Goal: Task Accomplishment & Management: Use online tool/utility

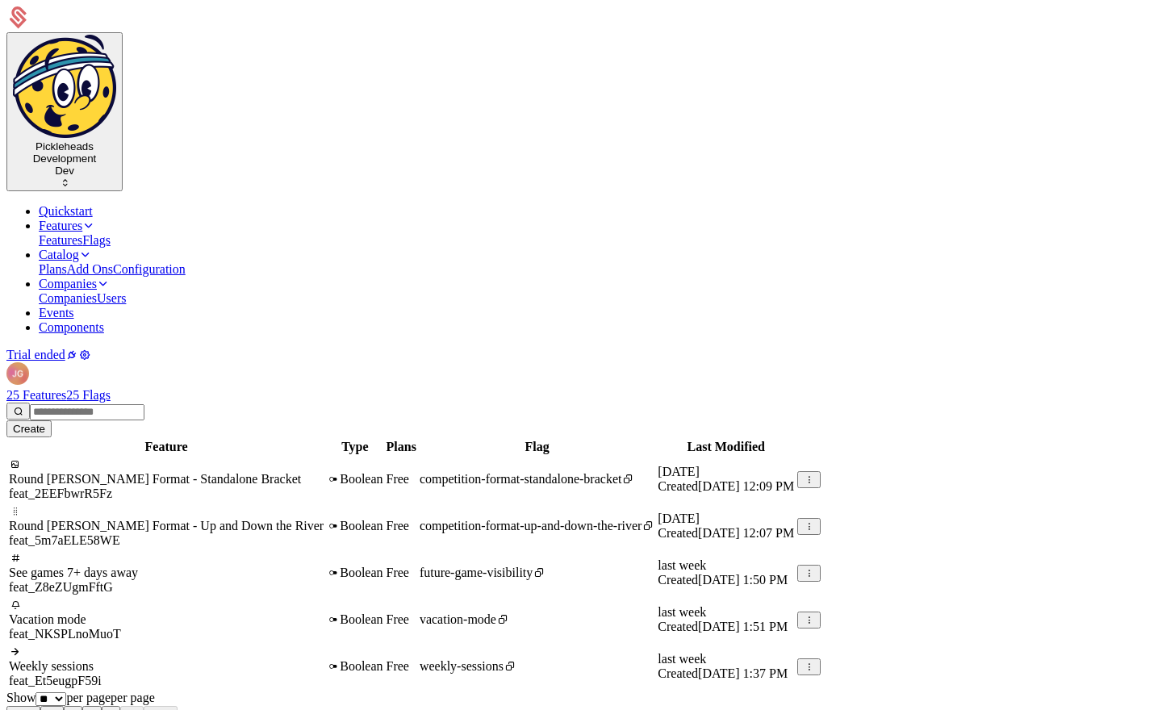
click at [344, 388] on div "25 Features 25 Flags Create" at bounding box center [580, 412] width 1149 height 49
click at [45, 423] on div "Create" at bounding box center [29, 429] width 32 height 12
type input "**********"
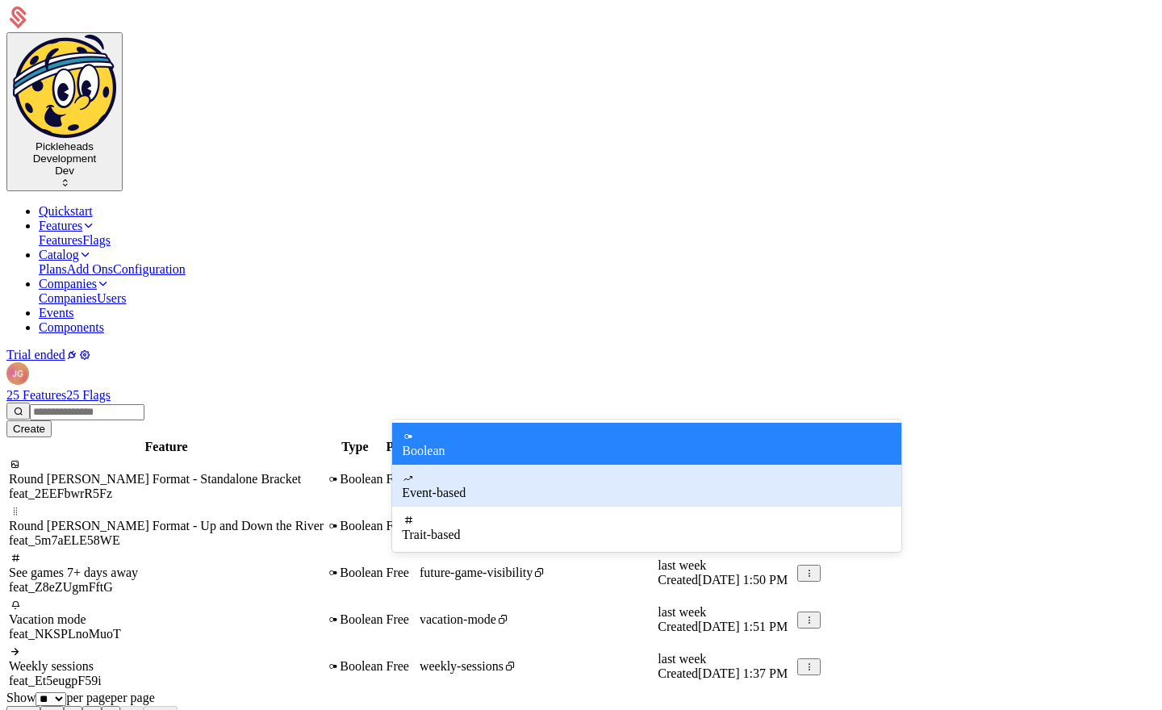
click at [615, 481] on div "Event-based" at bounding box center [646, 486] width 509 height 42
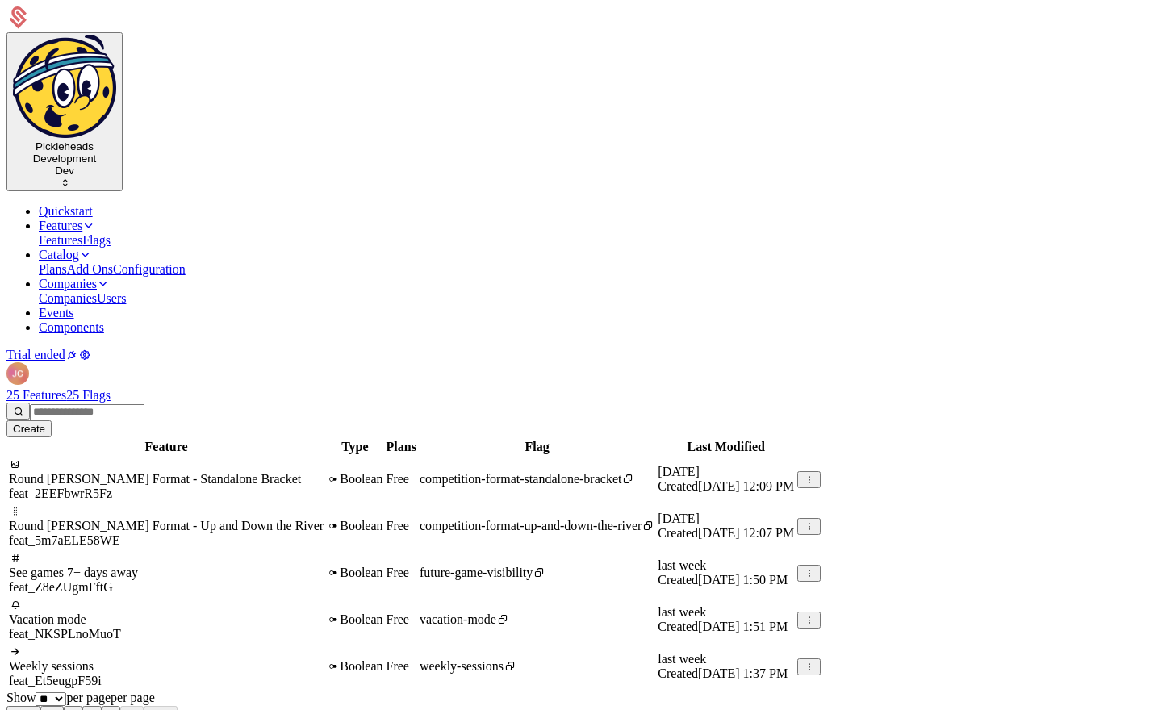
scroll to position [1, 0]
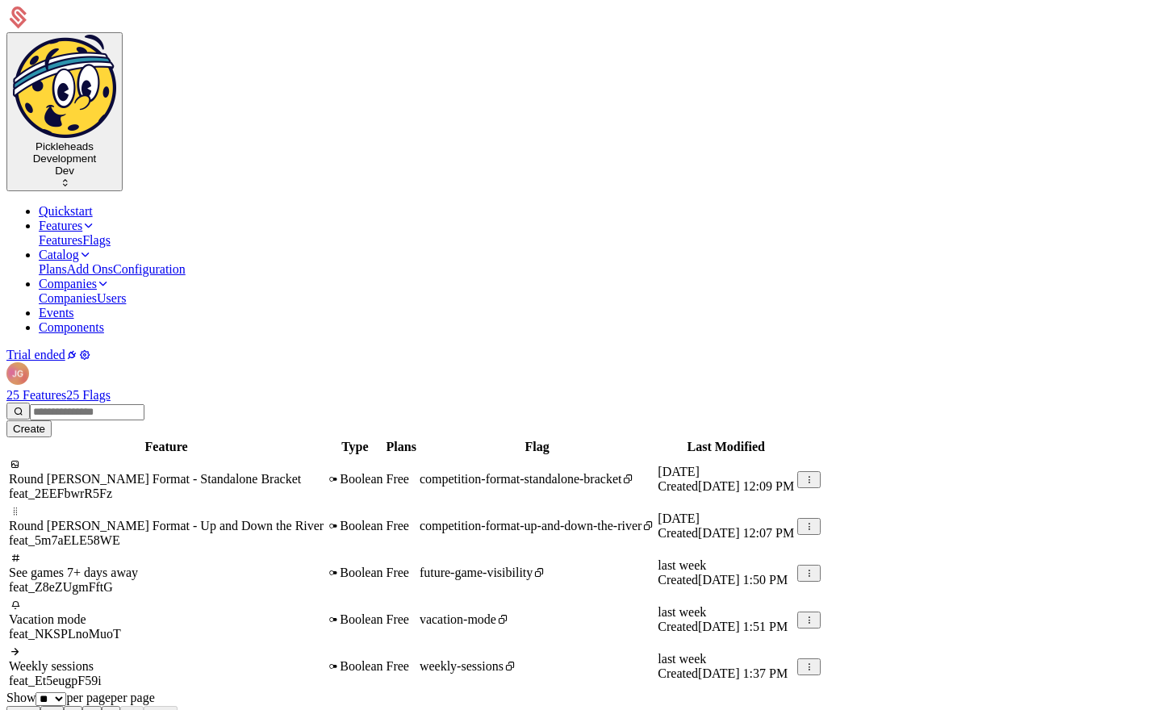
type input "**********"
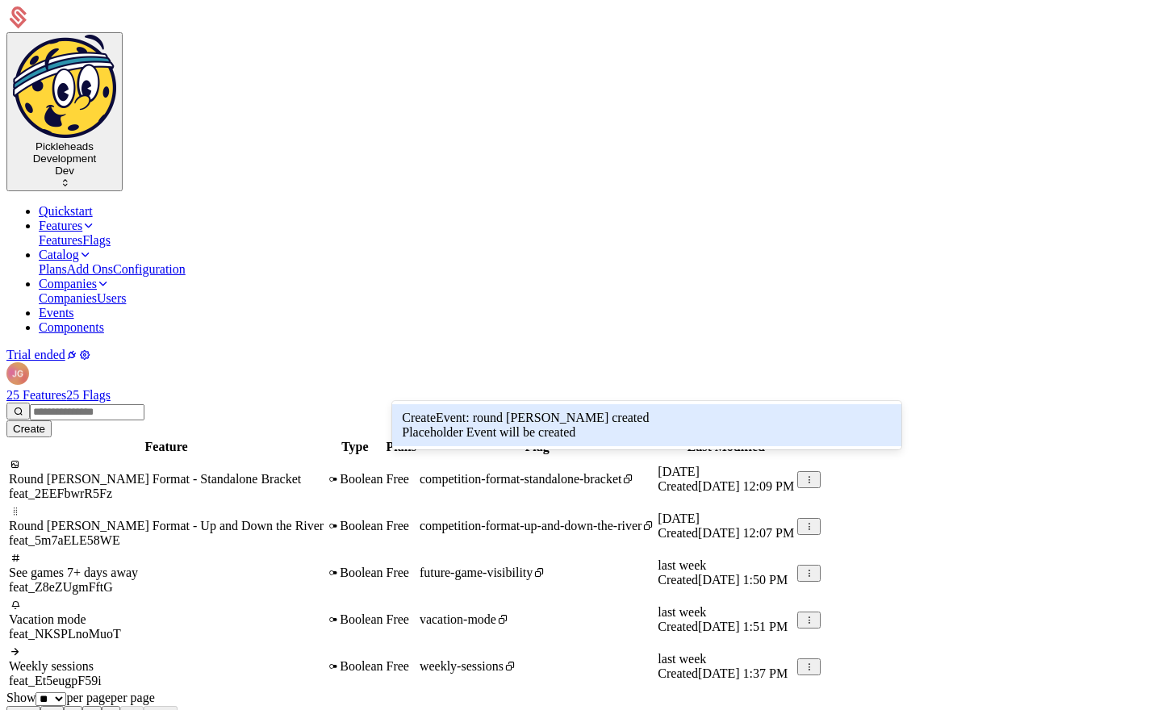
click at [539, 419] on div "Create Event : round [PERSON_NAME] created" at bounding box center [647, 418] width 490 height 15
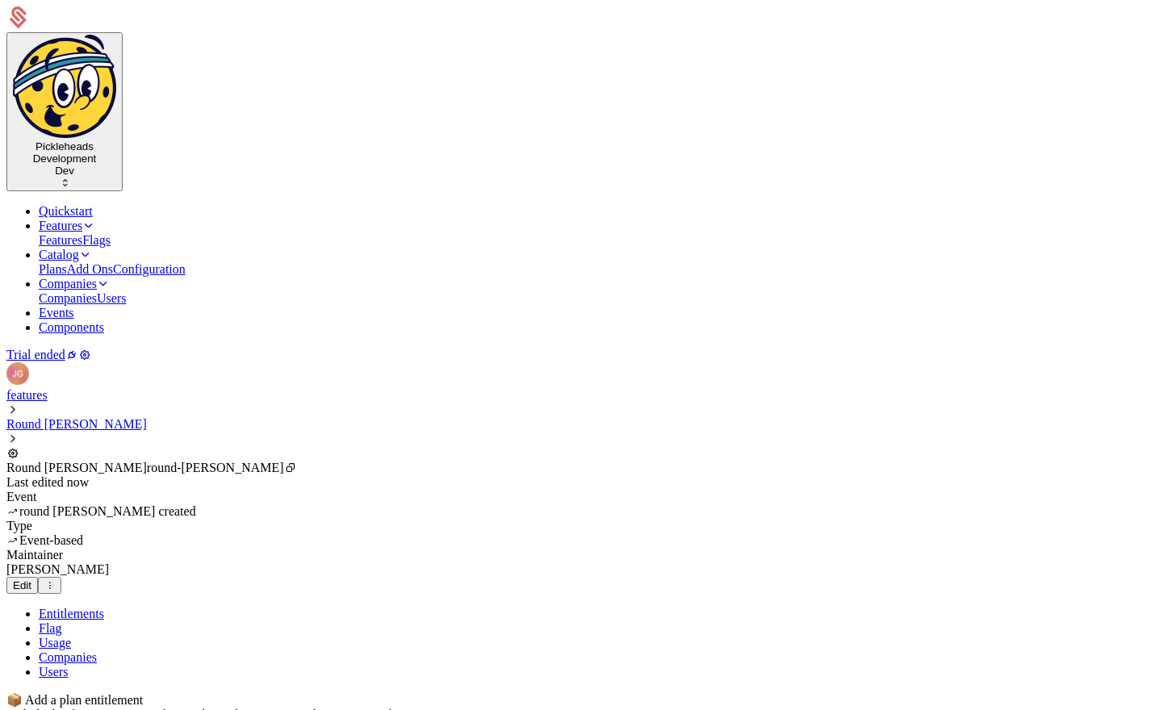
click at [48, 388] on link "features" at bounding box center [26, 395] width 41 height 14
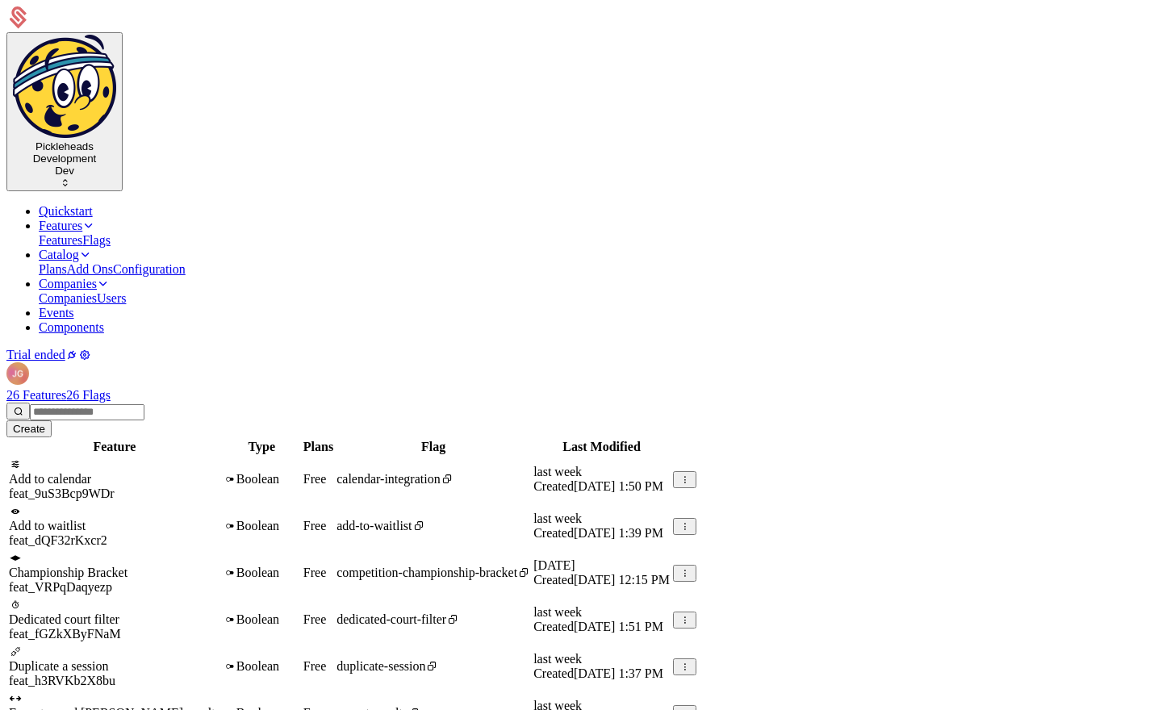
scroll to position [303, 0]
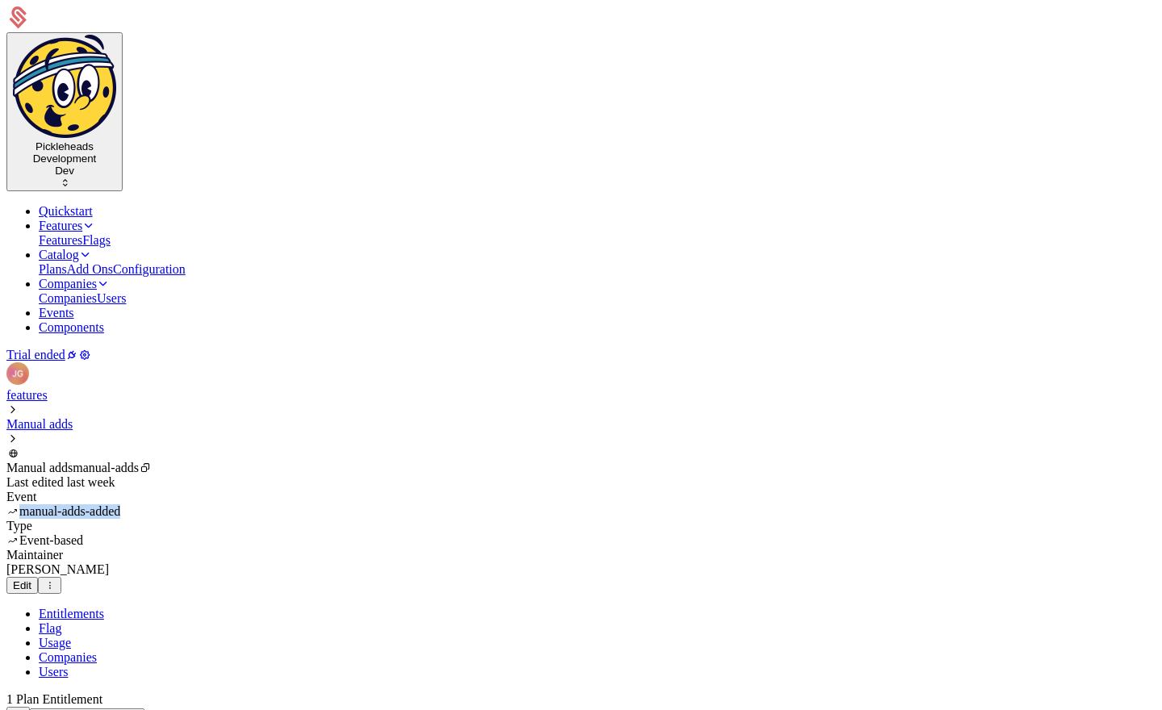
drag, startPoint x: 472, startPoint y: 175, endPoint x: 590, endPoint y: 175, distance: 117.8
click at [590, 490] on div "Event manual-adds-added" at bounding box center [580, 504] width 1149 height 29
click at [578, 388] on div "features Manual adds Manual adds manual-adds Last edited last week Event manual…" at bounding box center [580, 491] width 1149 height 206
click at [48, 388] on link "features" at bounding box center [26, 395] width 41 height 14
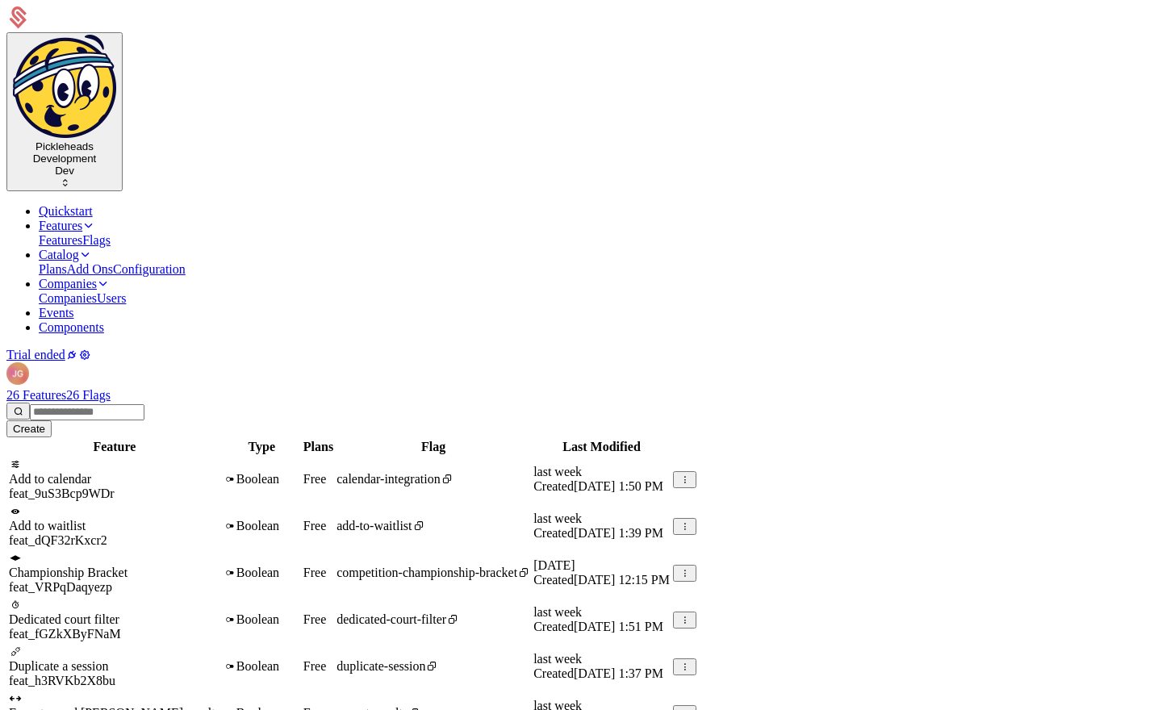
scroll to position [283, 0]
drag, startPoint x: 622, startPoint y: 623, endPoint x: 604, endPoint y: 551, distance: 73.9
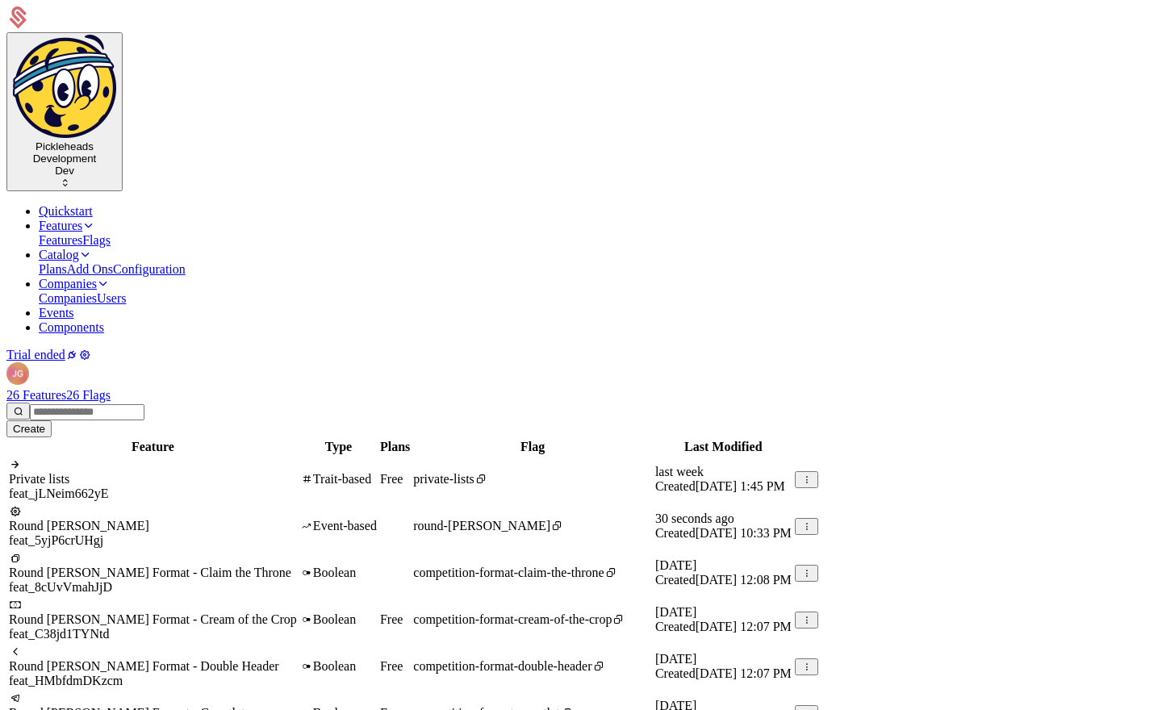
scroll to position [70, 0]
click at [9, 504] on link at bounding box center [9, 504] width 0 height 0
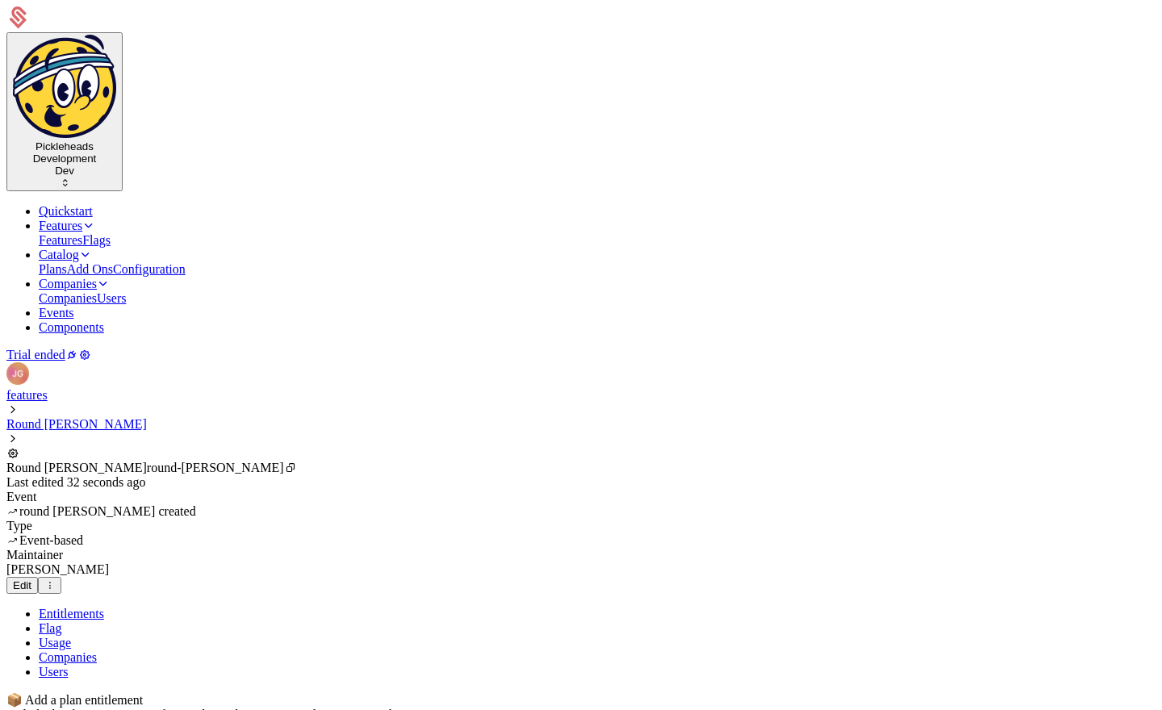
click at [31, 579] on div "Edit" at bounding box center [22, 585] width 19 height 12
type input "**********"
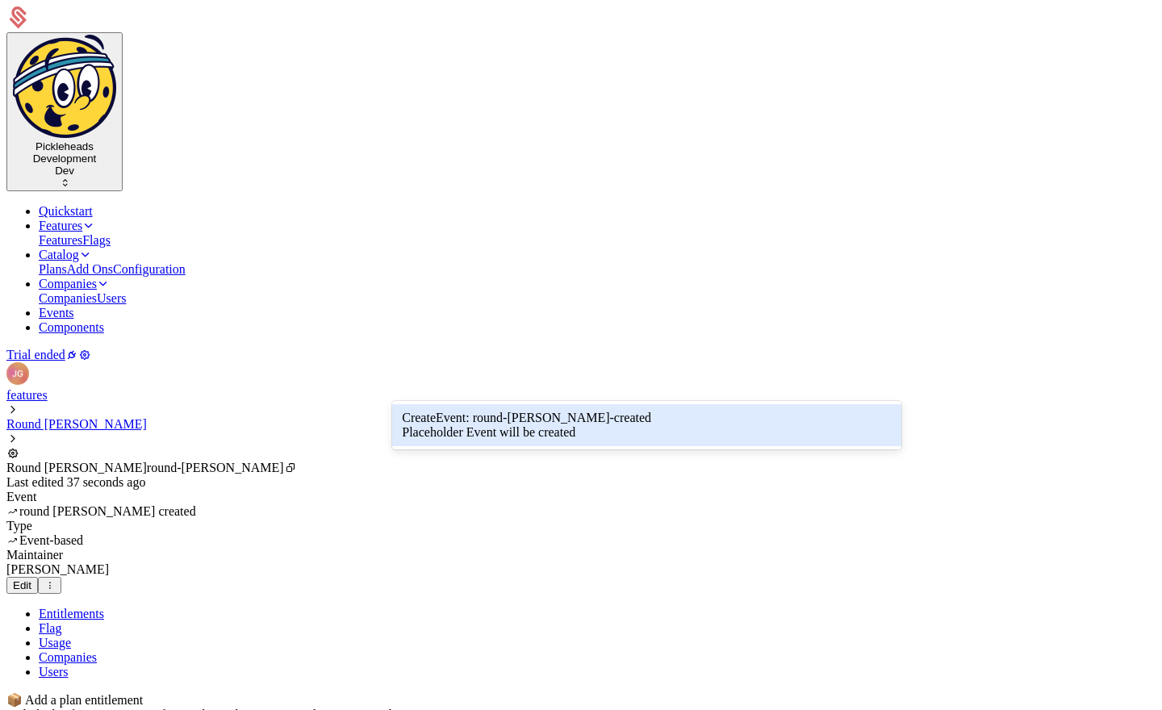
click at [533, 421] on div "Create Event : round-[PERSON_NAME]-created" at bounding box center [647, 418] width 490 height 15
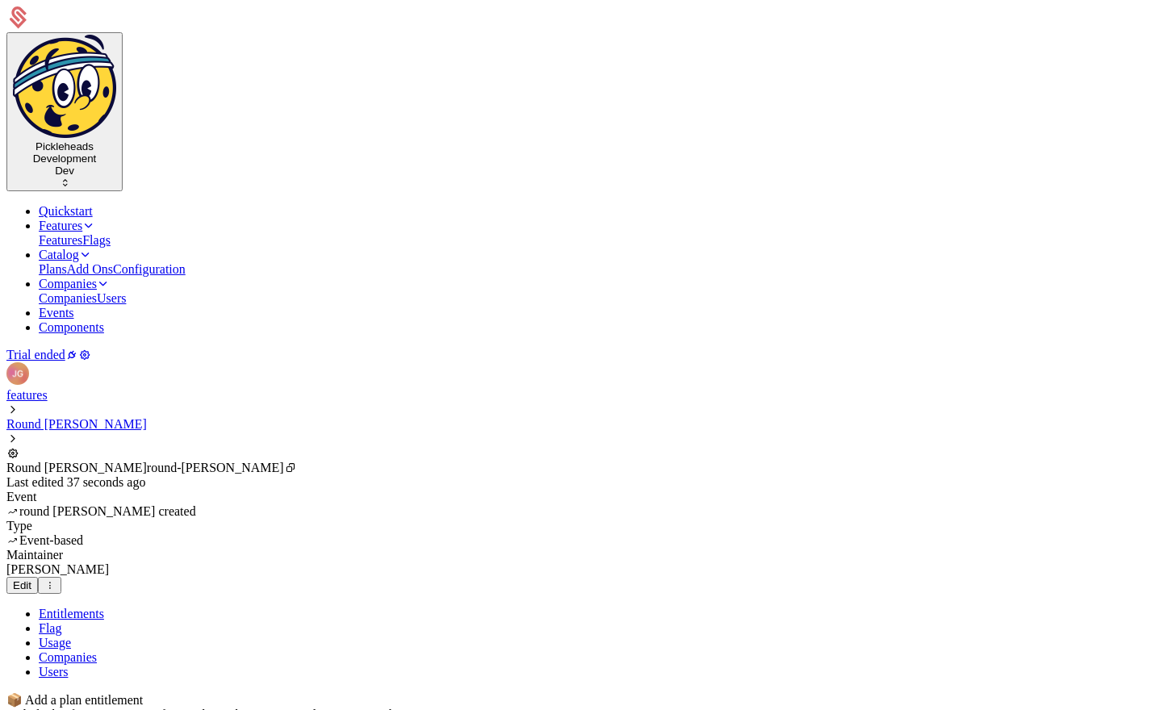
click at [244, 707] on div "Include this feature into one of your plans when you’re ready to go to market. …" at bounding box center [580, 721] width 1149 height 29
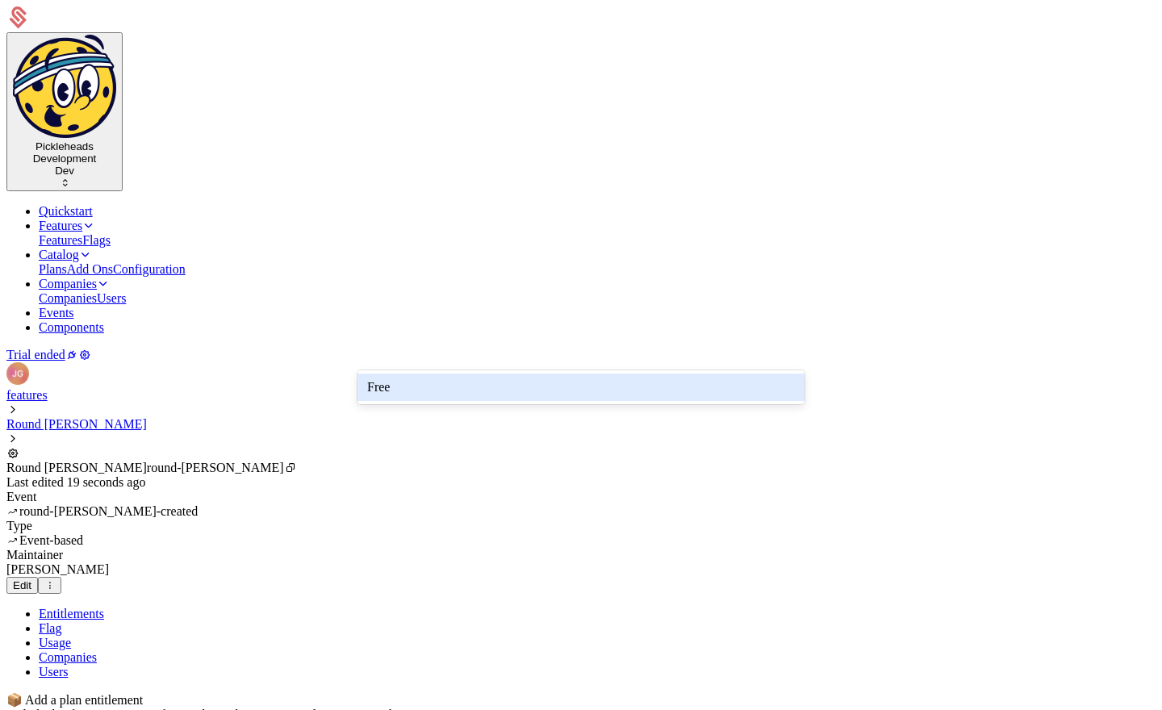
click at [438, 381] on div "Free" at bounding box center [581, 387] width 428 height 15
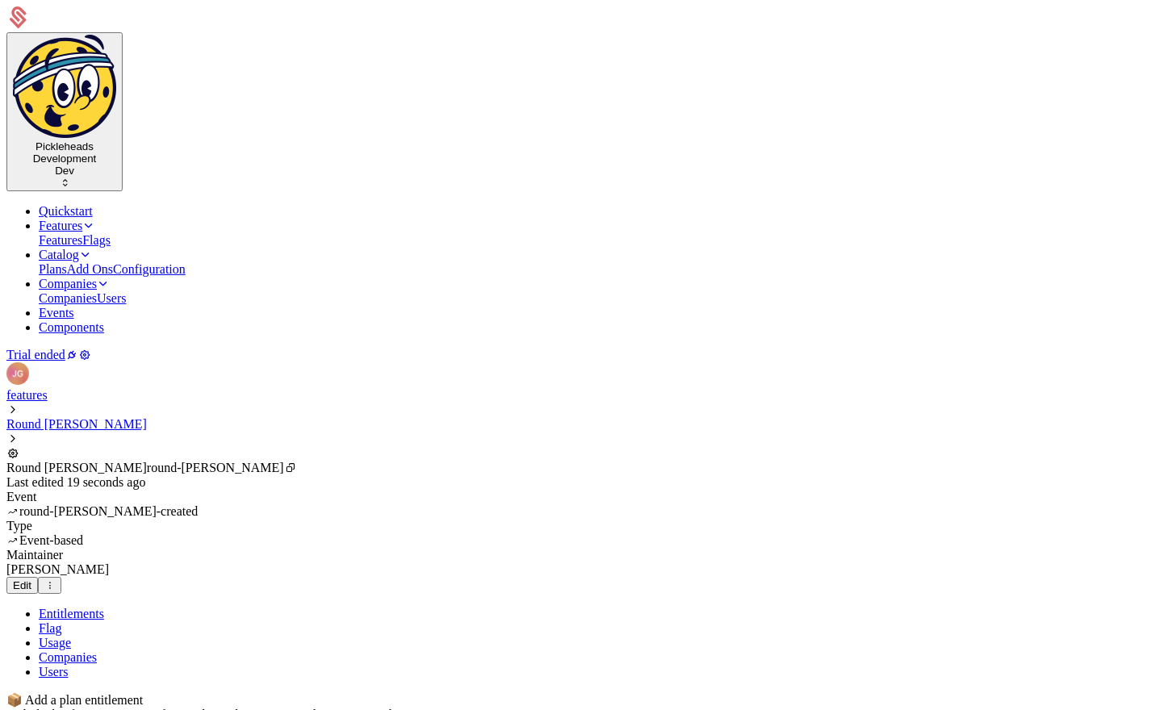
scroll to position [127, 0]
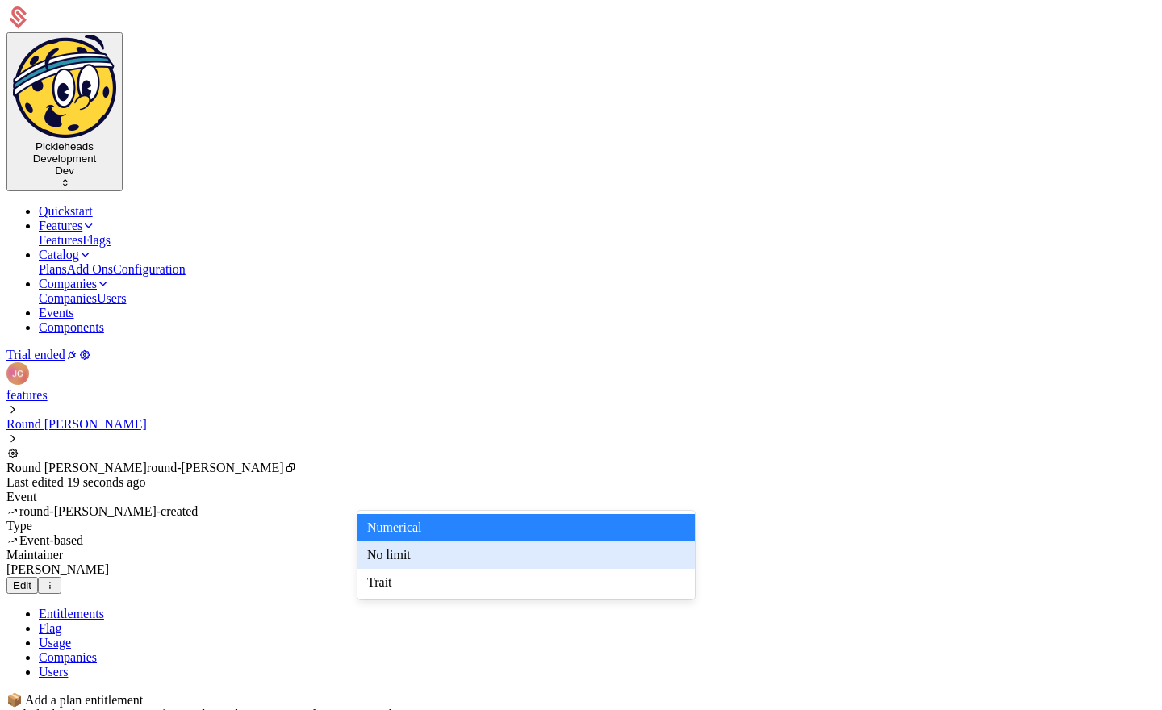
click at [603, 558] on div "No limit" at bounding box center [526, 555] width 318 height 15
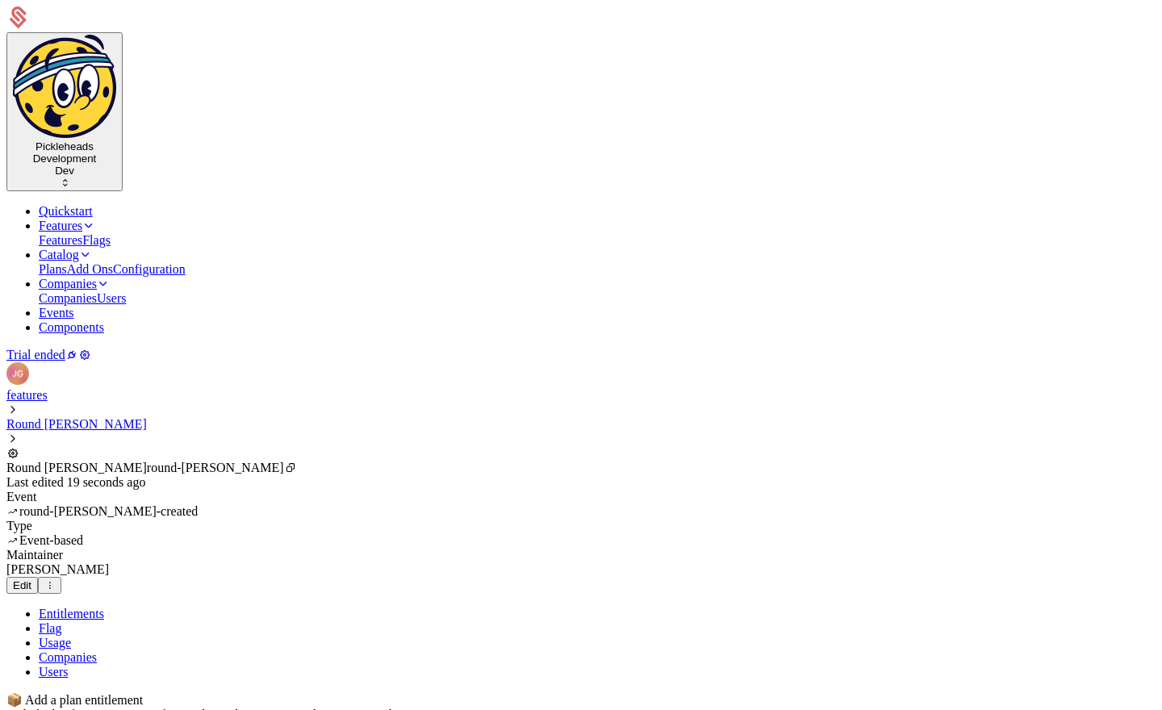
click at [48, 388] on link "features" at bounding box center [26, 395] width 41 height 14
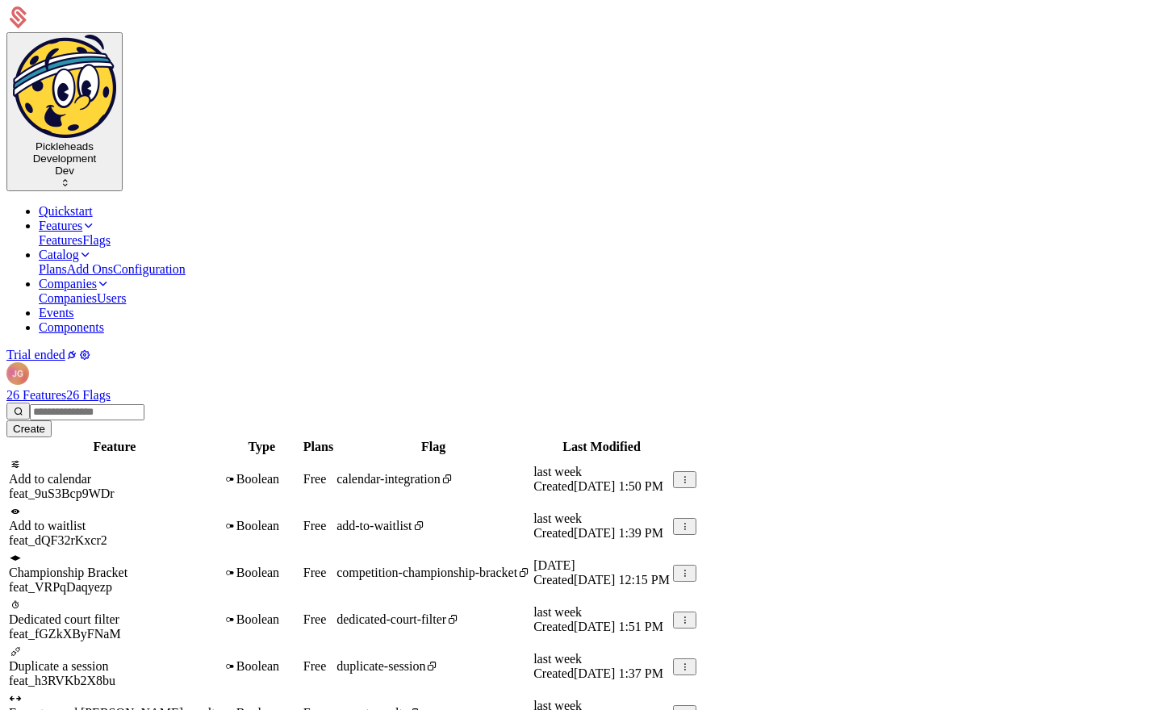
click at [373, 388] on div "26 Features 26 Flags Create" at bounding box center [580, 412] width 1149 height 49
click at [371, 388] on div "26 Features 26 Flags Create" at bounding box center [580, 412] width 1149 height 49
click at [52, 420] on button "Create" at bounding box center [28, 428] width 45 height 17
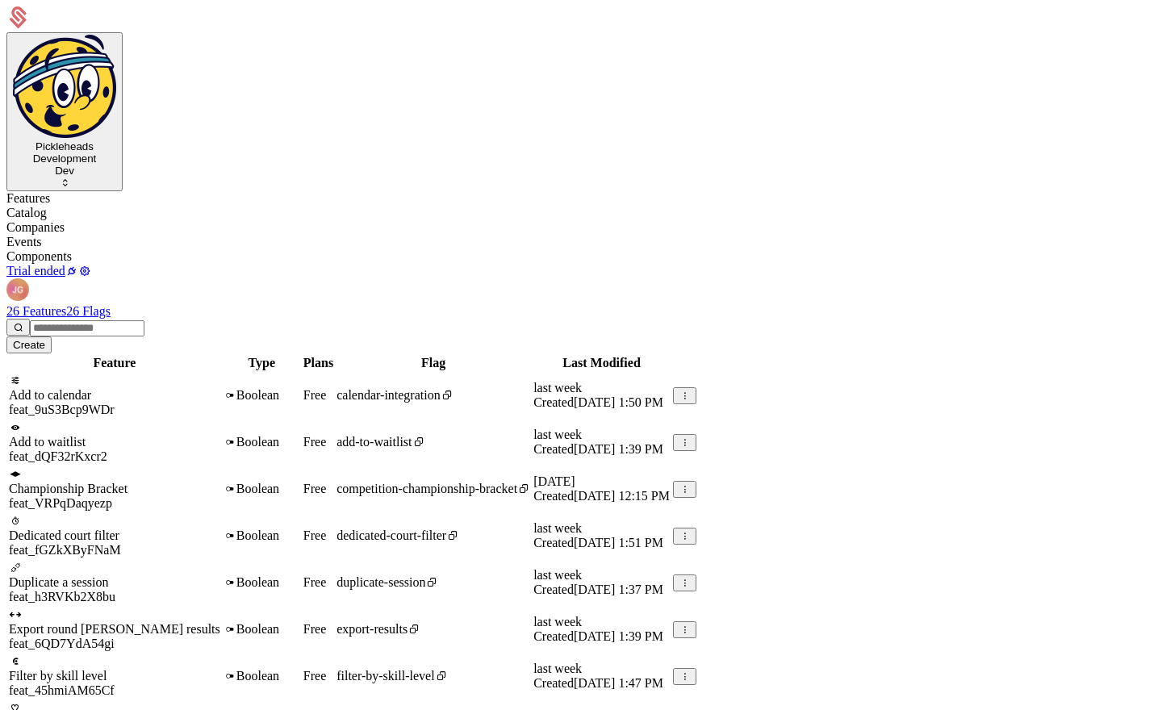
click at [425, 304] on div "26 Features 26 Flags Create" at bounding box center [580, 328] width 1149 height 49
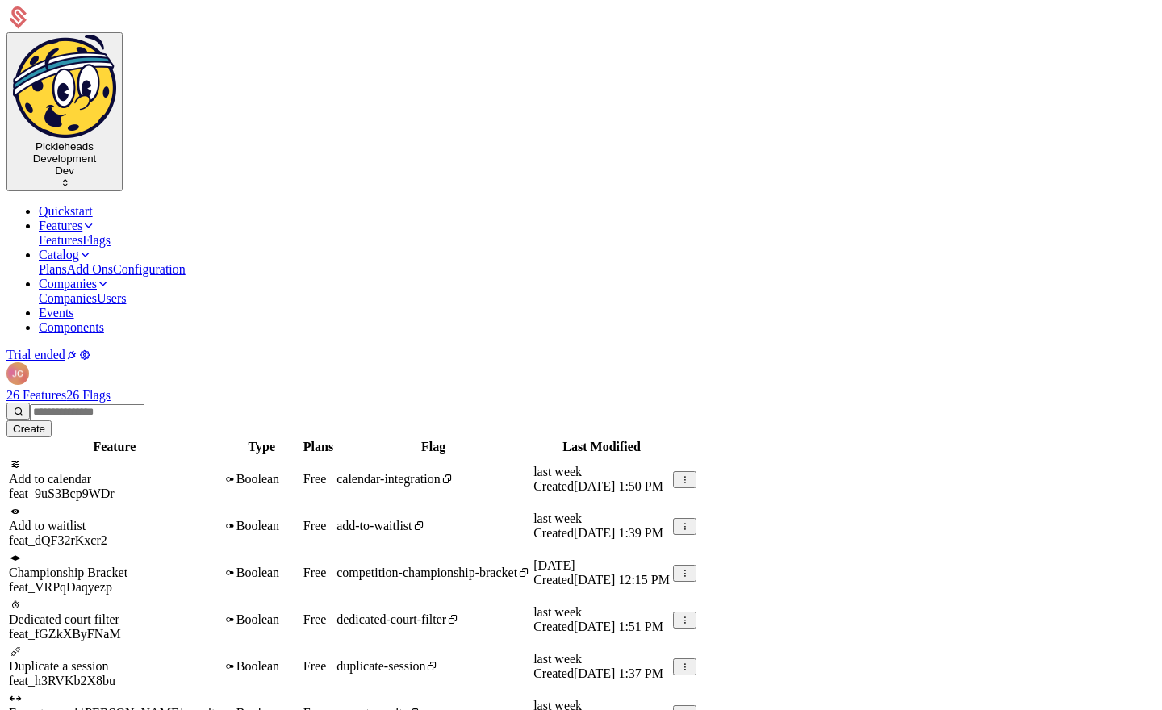
click at [551, 388] on div "26 Features 26 Flags Create" at bounding box center [580, 412] width 1149 height 49
